Goal: Task Accomplishment & Management: Manage account settings

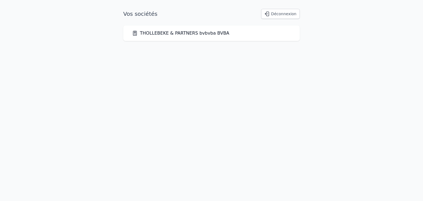
click at [207, 31] on link "THOLLEBEKE & PARTNERS bvbvba BVBA" at bounding box center [180, 33] width 97 height 7
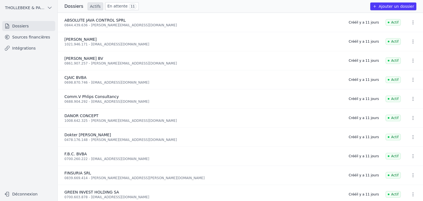
click at [129, 7] on span "11" at bounding box center [132, 7] width 7 height 6
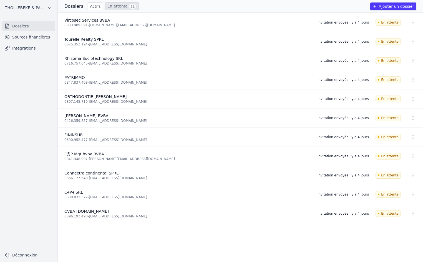
click at [412, 138] on icon "button" at bounding box center [413, 138] width 6 height 6
click at [403, 148] on button "Ré-inviter" at bounding box center [402, 149] width 35 height 11
click at [412, 155] on icon "button" at bounding box center [413, 157] width 6 height 6
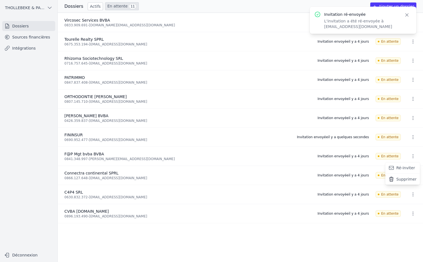
click at [405, 168] on button "Ré-inviter" at bounding box center [402, 168] width 35 height 11
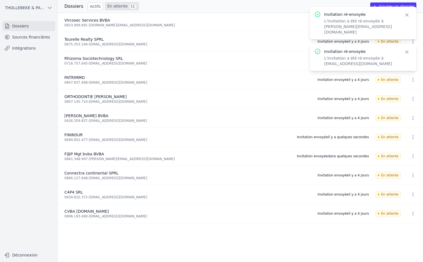
click at [410, 177] on icon "button" at bounding box center [413, 176] width 6 height 6
click at [405, 187] on button "Ré-inviter" at bounding box center [402, 187] width 35 height 11
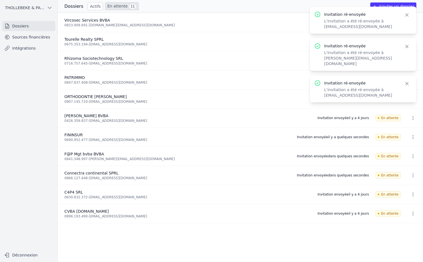
click at [413, 195] on icon "button" at bounding box center [413, 195] width 6 height 6
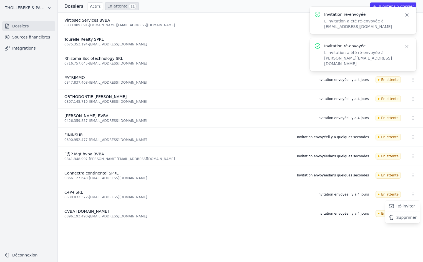
click at [399, 201] on button "Ré-inviter" at bounding box center [402, 206] width 35 height 11
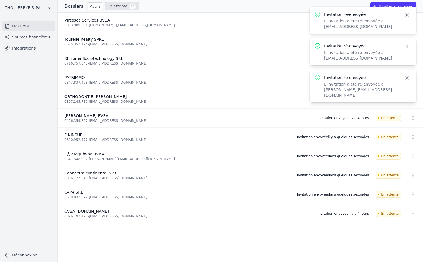
click at [410, 201] on icon "button" at bounding box center [413, 214] width 6 height 6
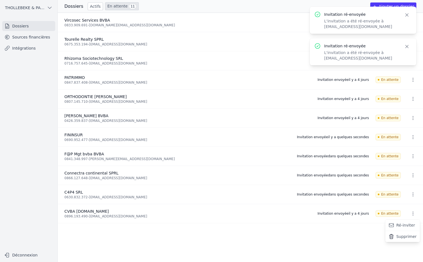
click at [405, 201] on button "Ré-inviter" at bounding box center [402, 225] width 35 height 11
click at [410, 117] on icon "button" at bounding box center [413, 118] width 6 height 6
click at [410, 129] on button "Ré-inviter" at bounding box center [402, 130] width 35 height 11
click at [410, 98] on icon "button" at bounding box center [413, 99] width 6 height 6
click at [404, 109] on button "Ré-inviter" at bounding box center [402, 110] width 35 height 11
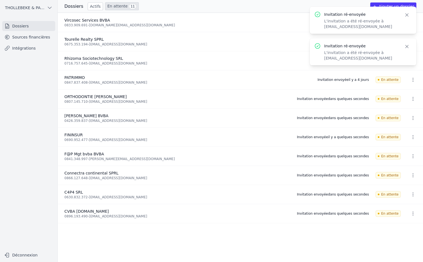
click at [405, 46] on icon "button" at bounding box center [407, 47] width 6 height 6
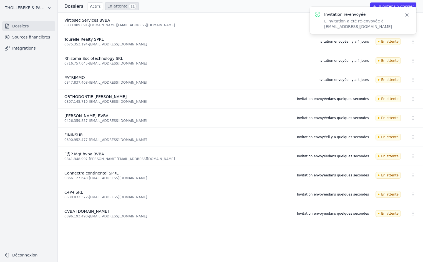
click at [405, 16] on icon "button" at bounding box center [407, 15] width 6 height 6
click at [412, 24] on icon "button" at bounding box center [413, 23] width 6 height 6
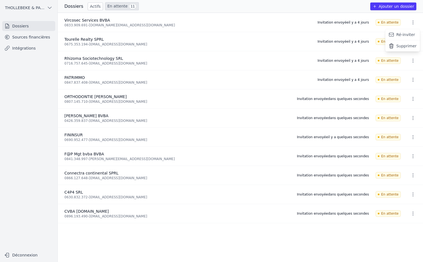
click at [407, 47] on button "Supprimer" at bounding box center [402, 45] width 35 height 11
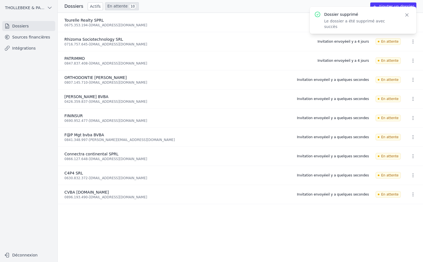
click at [405, 14] on icon "button" at bounding box center [407, 15] width 6 height 6
click at [412, 21] on icon "button" at bounding box center [412, 23] width 1 height 4
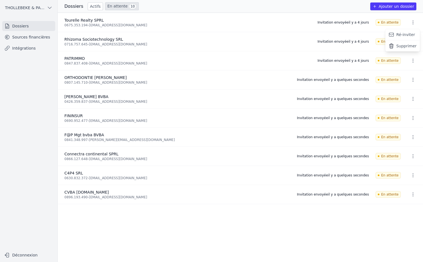
click at [408, 36] on button "Ré-inviter" at bounding box center [402, 34] width 35 height 11
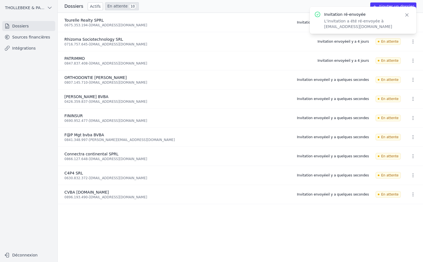
click at [253, 41] on div "Rhizoma Sociotechnology SRL" at bounding box center [187, 40] width 246 height 6
click at [412, 42] on icon "button" at bounding box center [413, 42] width 6 height 6
click at [406, 52] on button "Ré-inviter" at bounding box center [402, 53] width 35 height 11
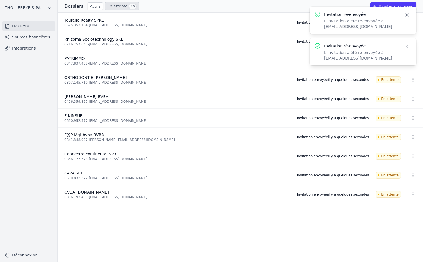
click at [405, 45] on icon "button" at bounding box center [407, 47] width 6 height 6
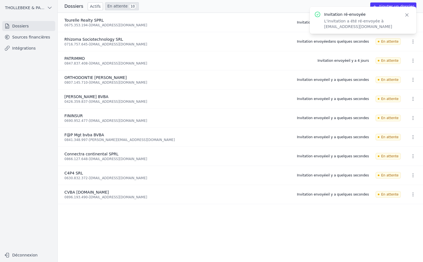
click at [404, 15] on icon "button" at bounding box center [407, 15] width 6 height 6
click at [411, 60] on icon "button" at bounding box center [413, 61] width 6 height 6
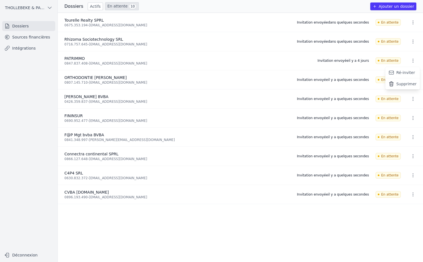
click at [405, 73] on button "Ré-inviter" at bounding box center [402, 72] width 35 height 11
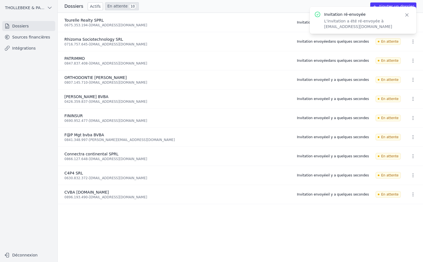
click at [225, 201] on ul "Tourelle Realty SPRL 0675.353.194 - [EMAIL_ADDRESS][DOMAIN_NAME] Invitation env…" at bounding box center [240, 138] width 365 height 250
click at [408, 15] on icon "button" at bounding box center [407, 15] width 6 height 6
click at [24, 39] on link "Sources financières" at bounding box center [28, 37] width 53 height 10
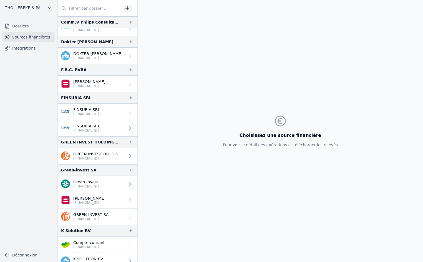
scroll to position [111, 0]
